Goal: Check status: Check status

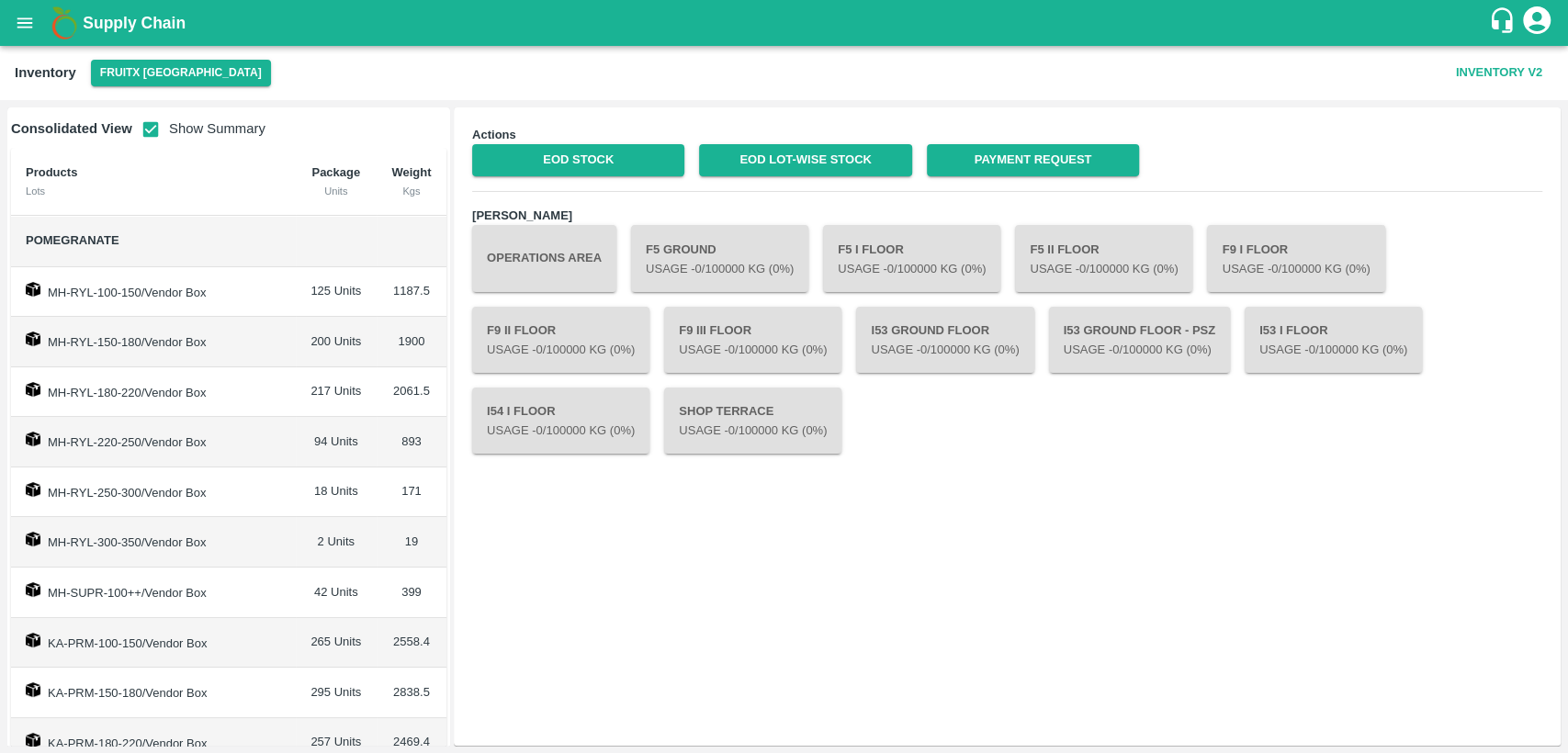
click at [34, 24] on icon "open drawer" at bounding box center [24, 22] width 20 height 20
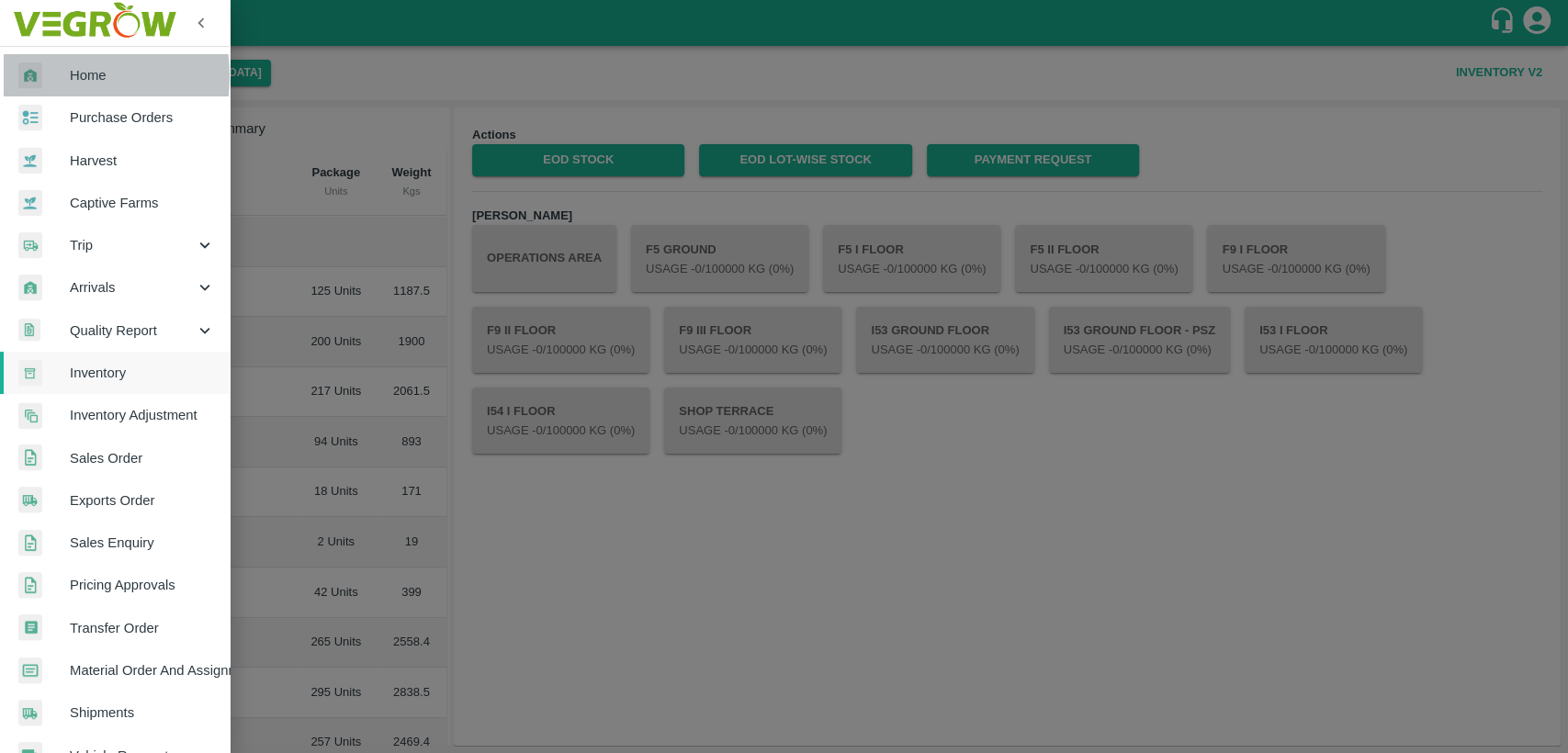
click at [54, 76] on div at bounding box center [44, 75] width 51 height 26
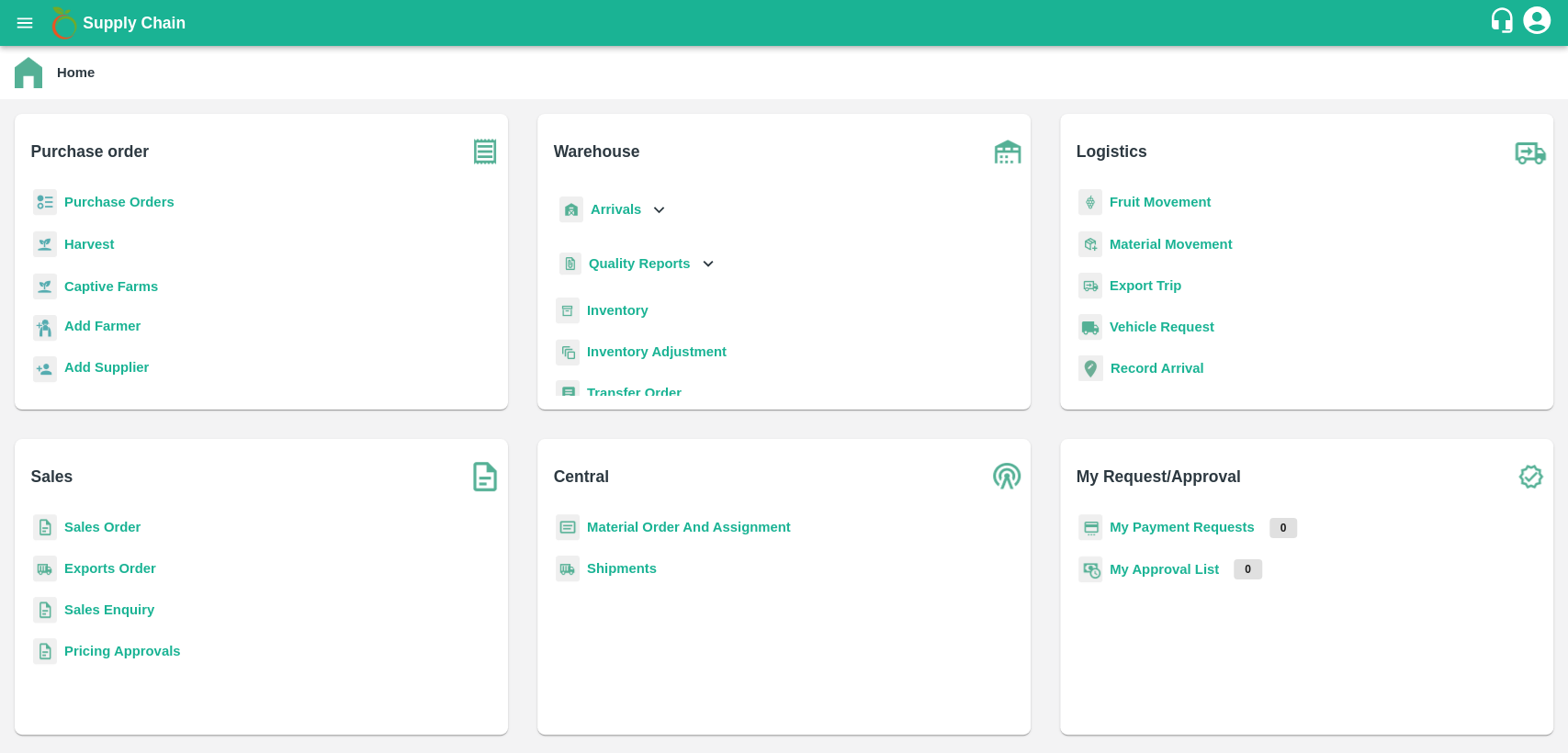
click at [73, 529] on b "Sales Order" at bounding box center [102, 527] width 76 height 15
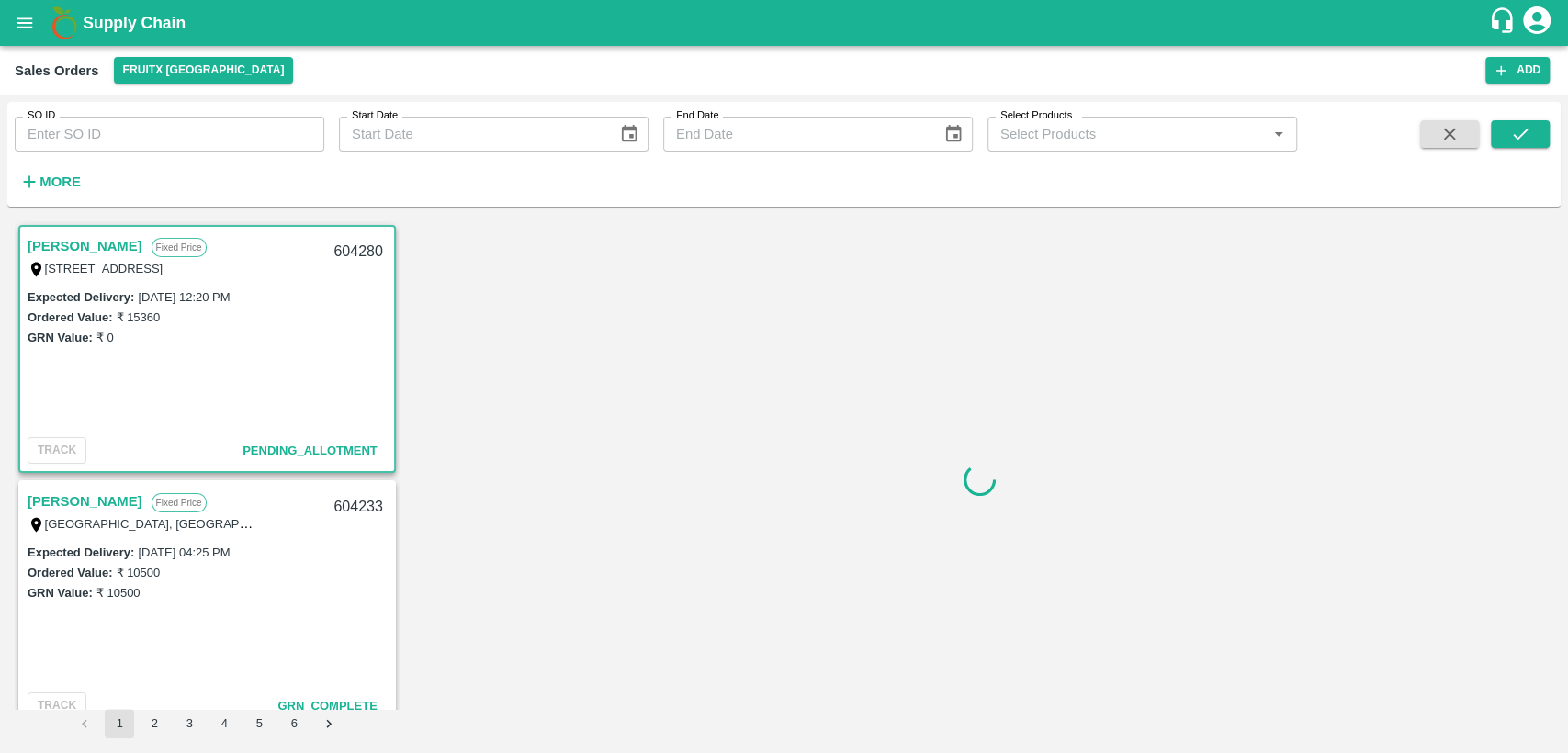
click at [62, 140] on input "SO ID" at bounding box center [169, 134] width 310 height 35
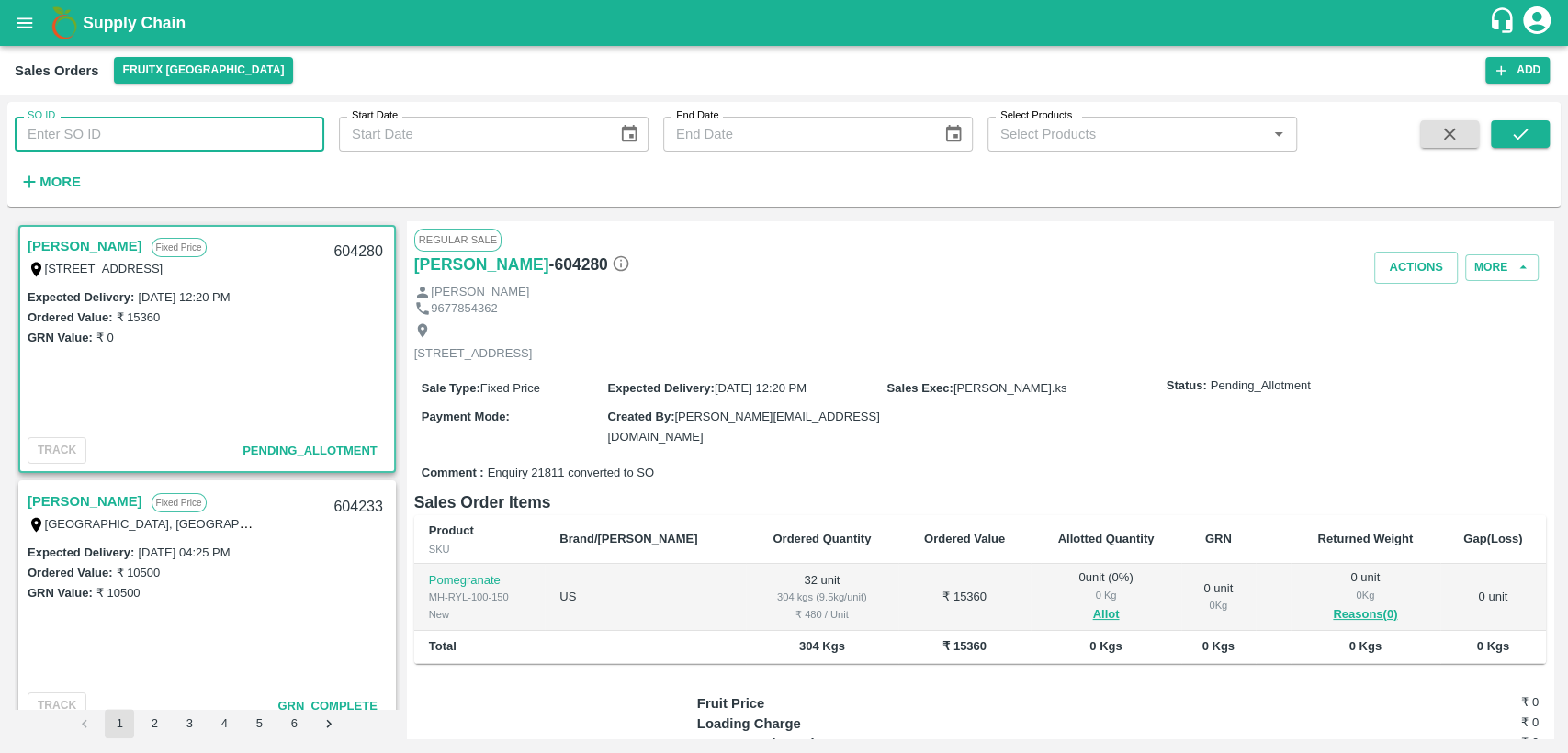
paste input "603538"
type input "603538"
click at [1524, 142] on icon "submit" at bounding box center [1519, 134] width 20 height 20
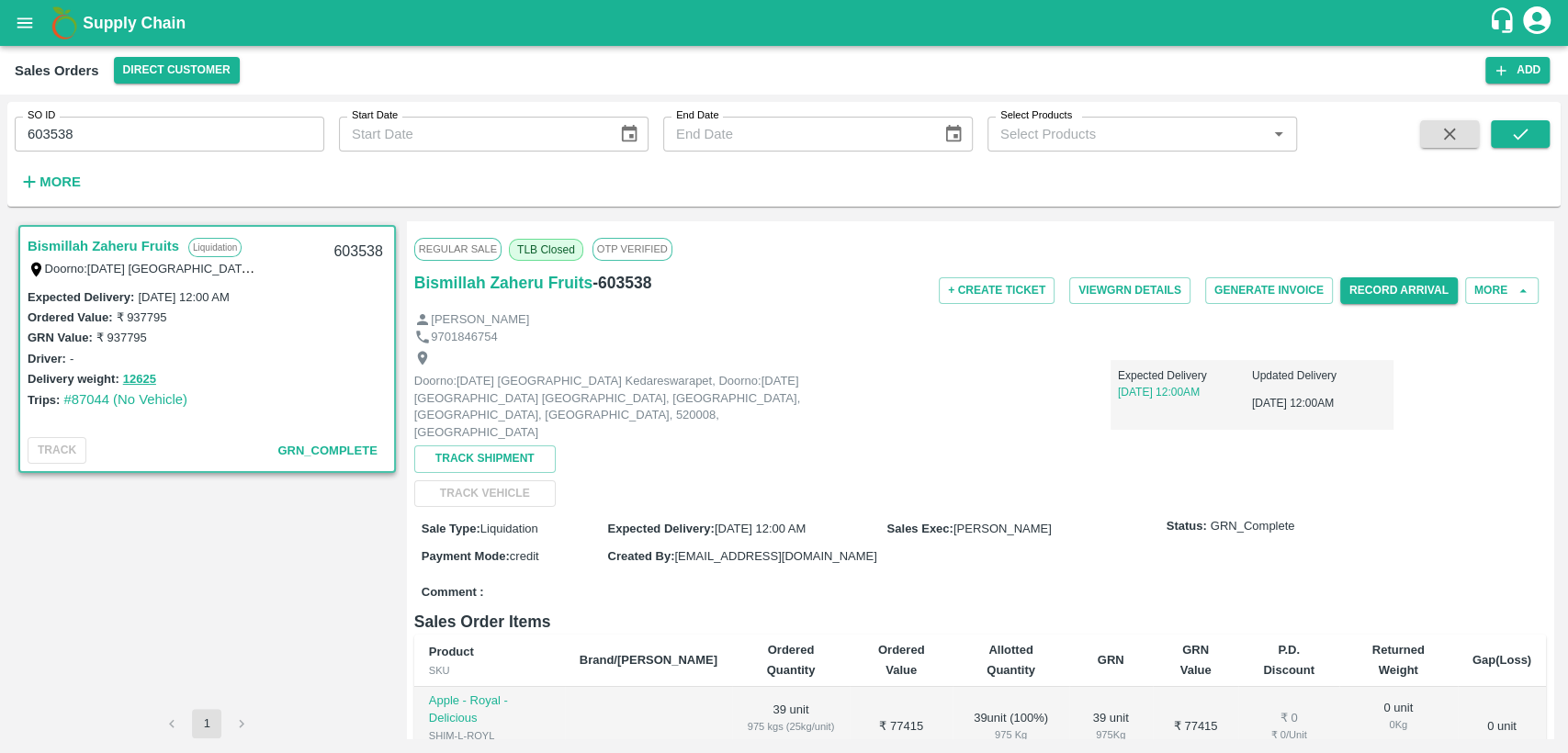
click at [16, 15] on icon "open drawer" at bounding box center [24, 22] width 20 height 20
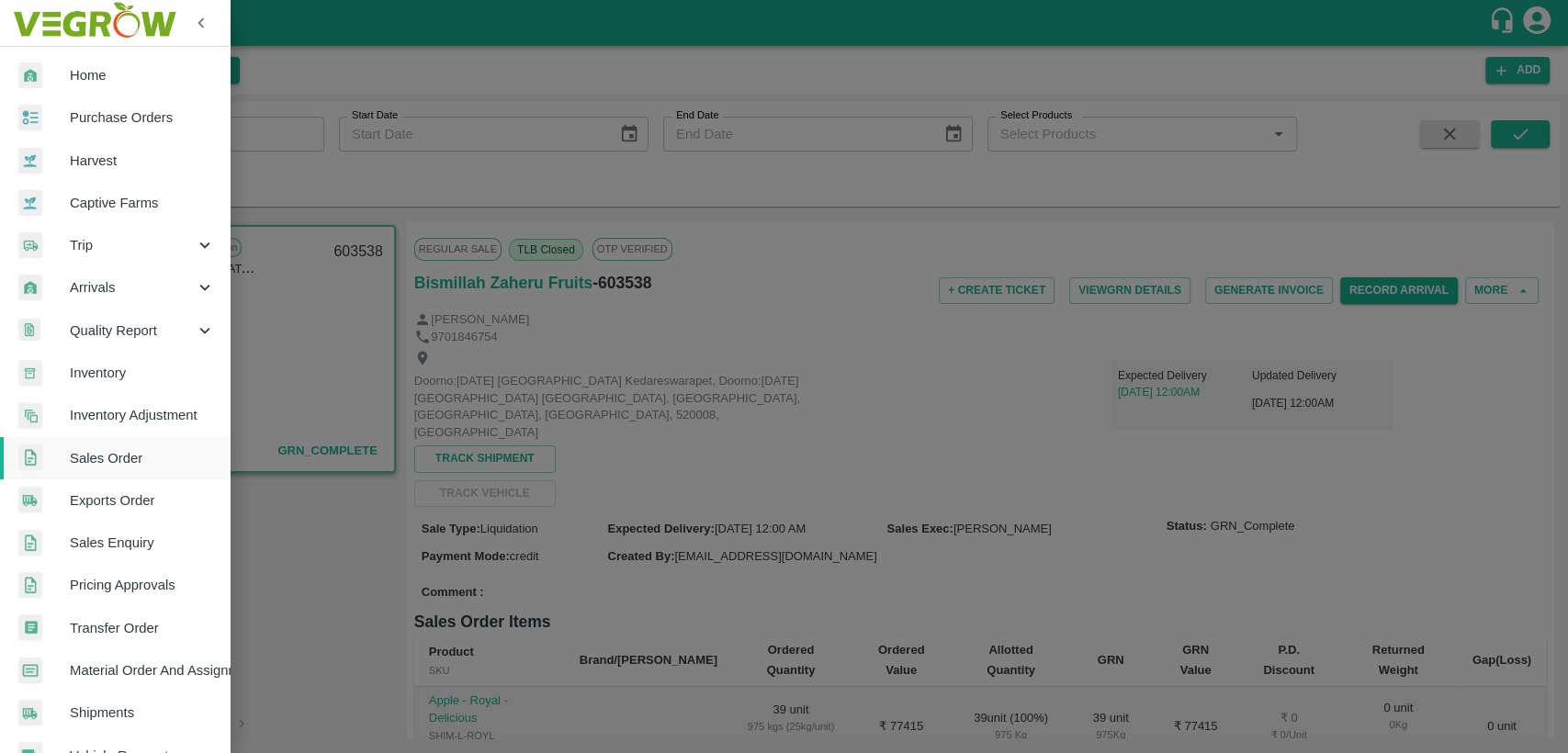
click at [108, 254] on span "Trip" at bounding box center [132, 245] width 125 height 20
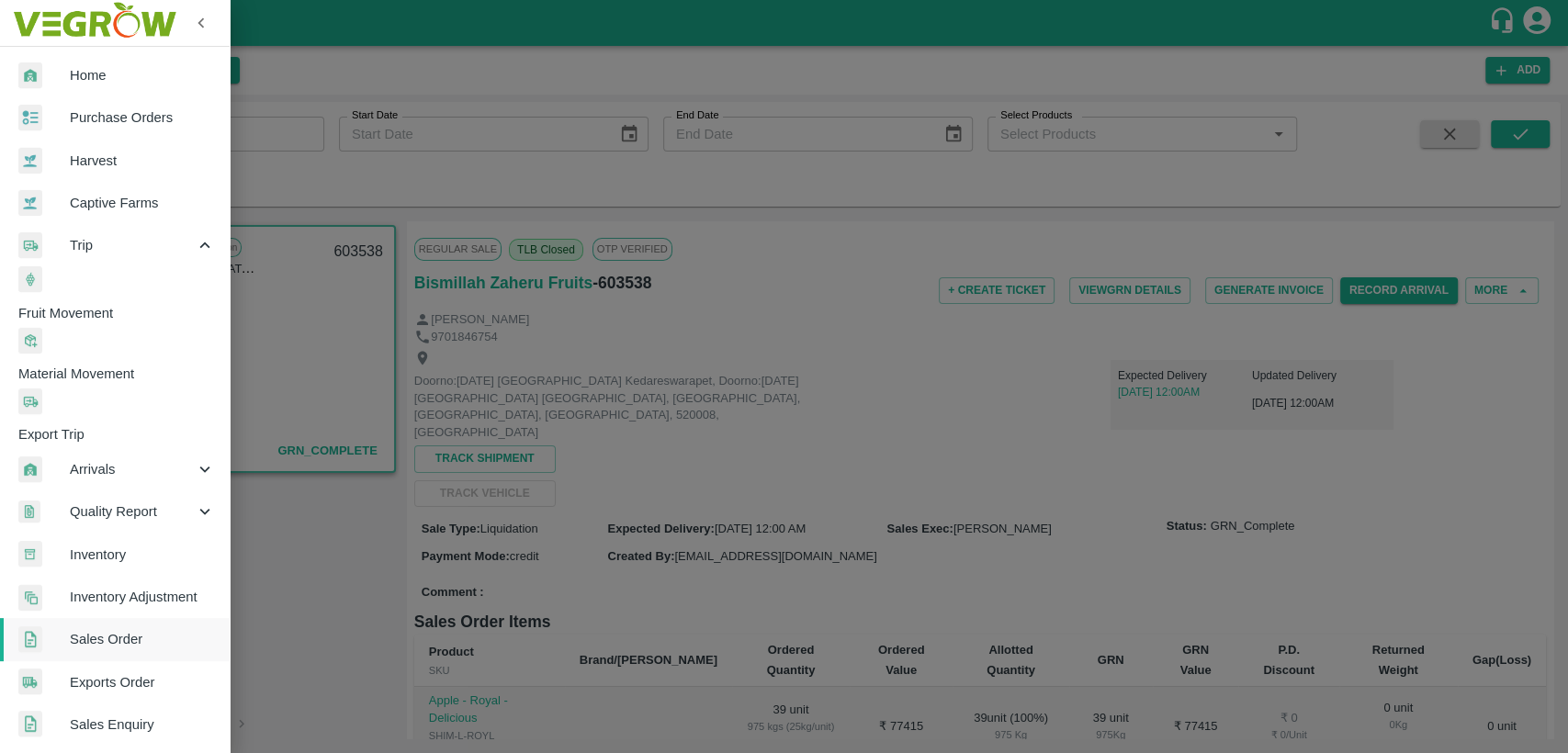
click at [147, 303] on span "Fruit Movement" at bounding box center [123, 313] width 211 height 20
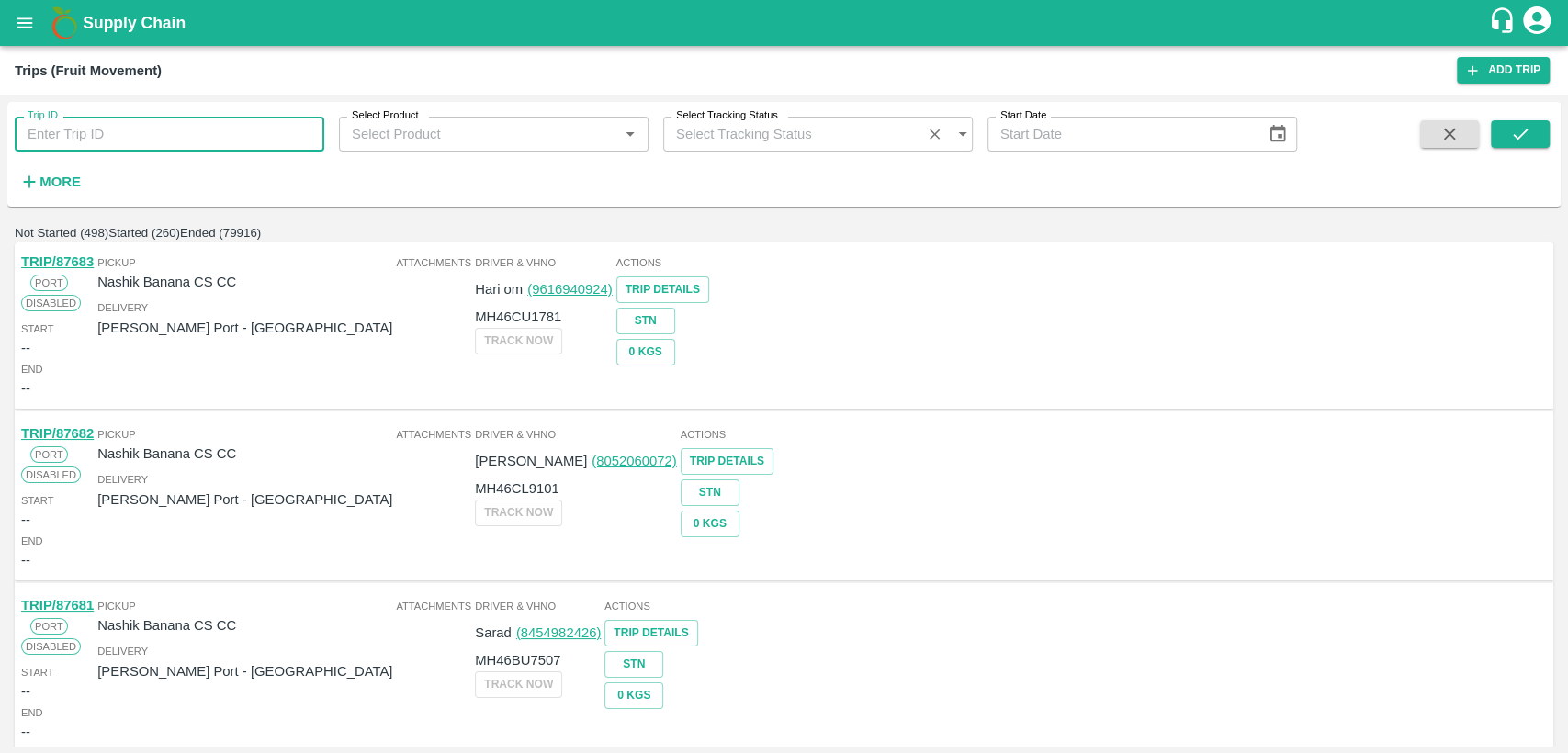
click at [128, 139] on input "Trip ID" at bounding box center [169, 134] width 310 height 35
type input "87336"
drag, startPoint x: 1521, startPoint y: 135, endPoint x: 1401, endPoint y: 210, distance: 141.5
click at [1520, 136] on icon "submit" at bounding box center [1519, 134] width 20 height 20
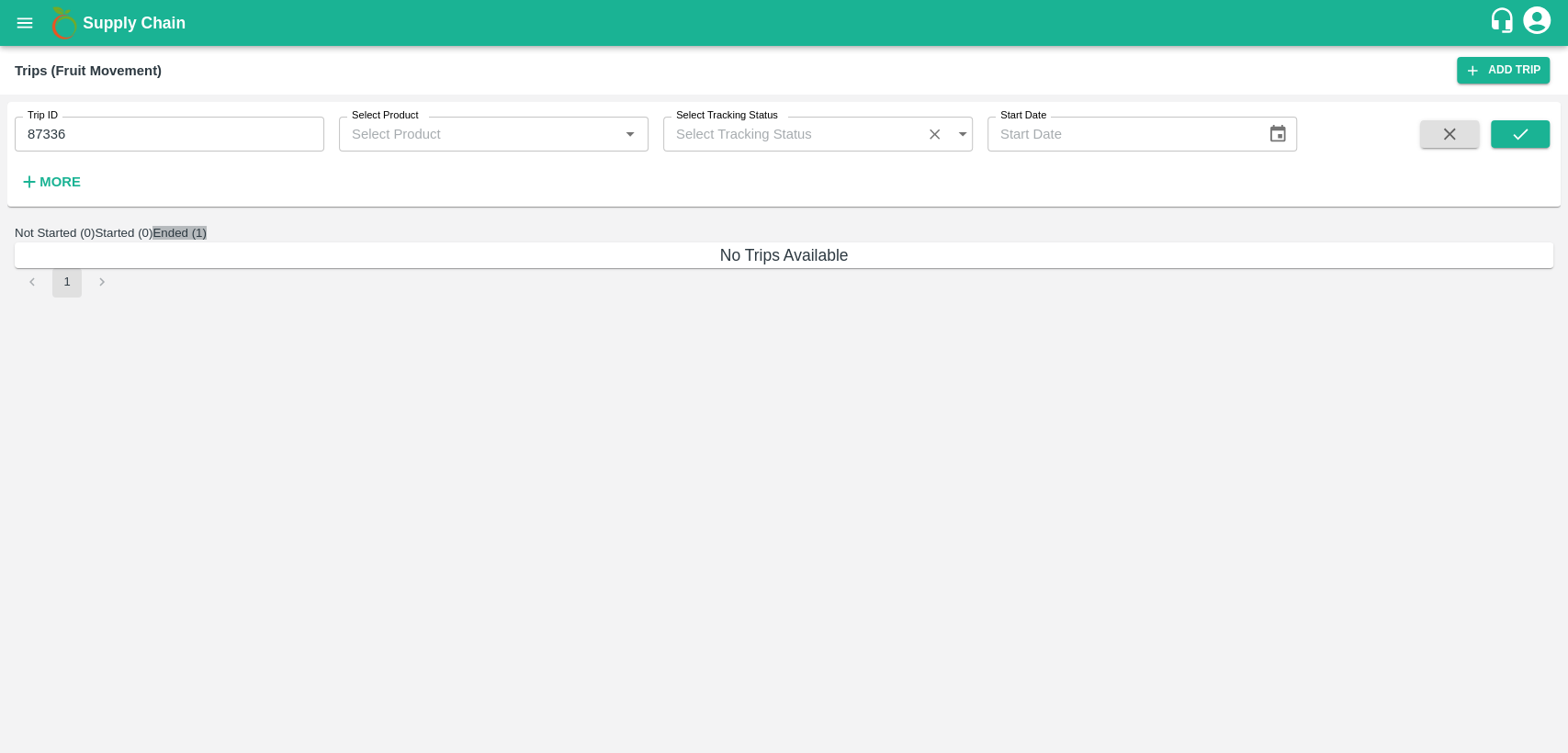
click at [207, 240] on button "Ended (1)" at bounding box center [180, 233] width 54 height 14
